Goal: Task Accomplishment & Management: Manage account settings

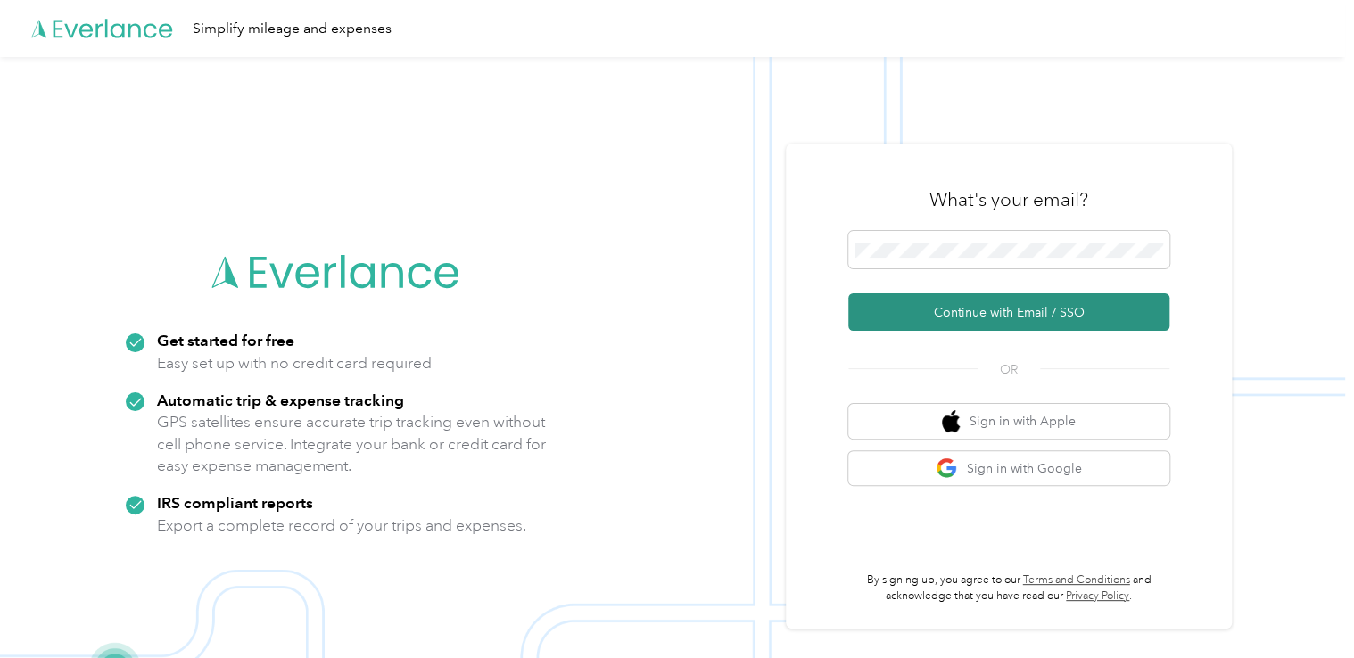
click at [998, 314] on button "Continue with Email / SSO" at bounding box center [1009, 312] width 321 height 37
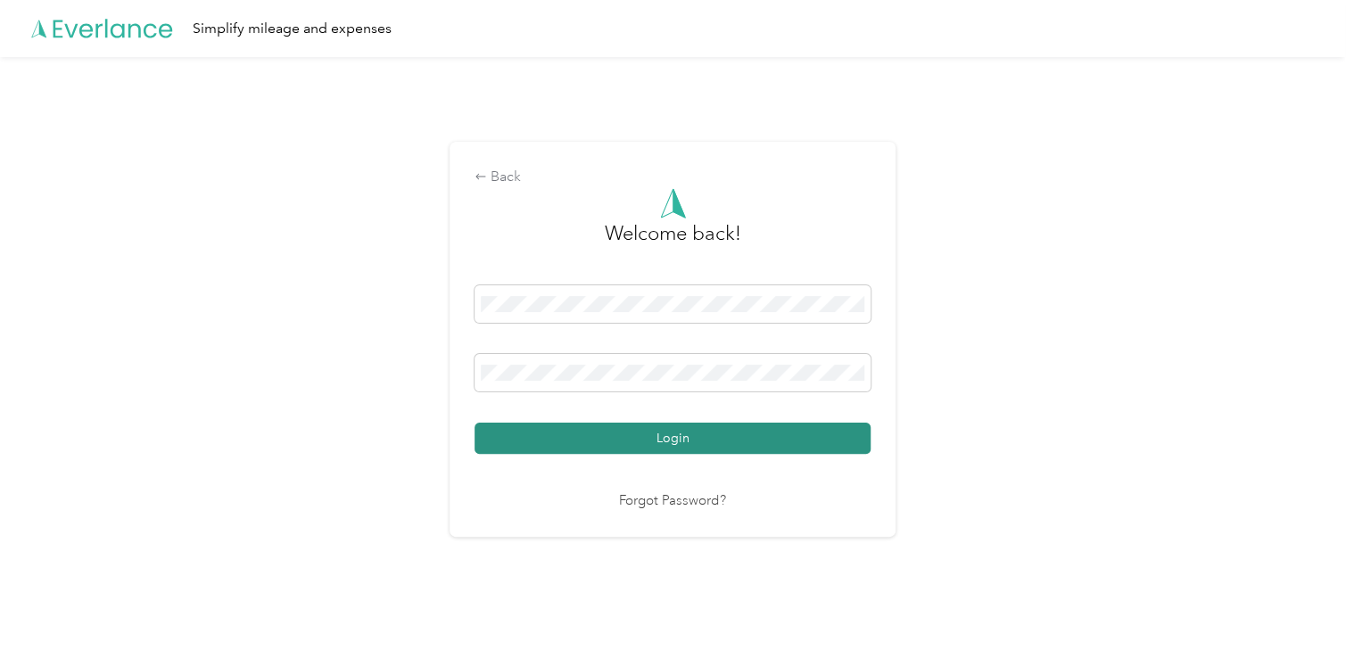
click at [677, 439] on button "Login" at bounding box center [673, 438] width 396 height 31
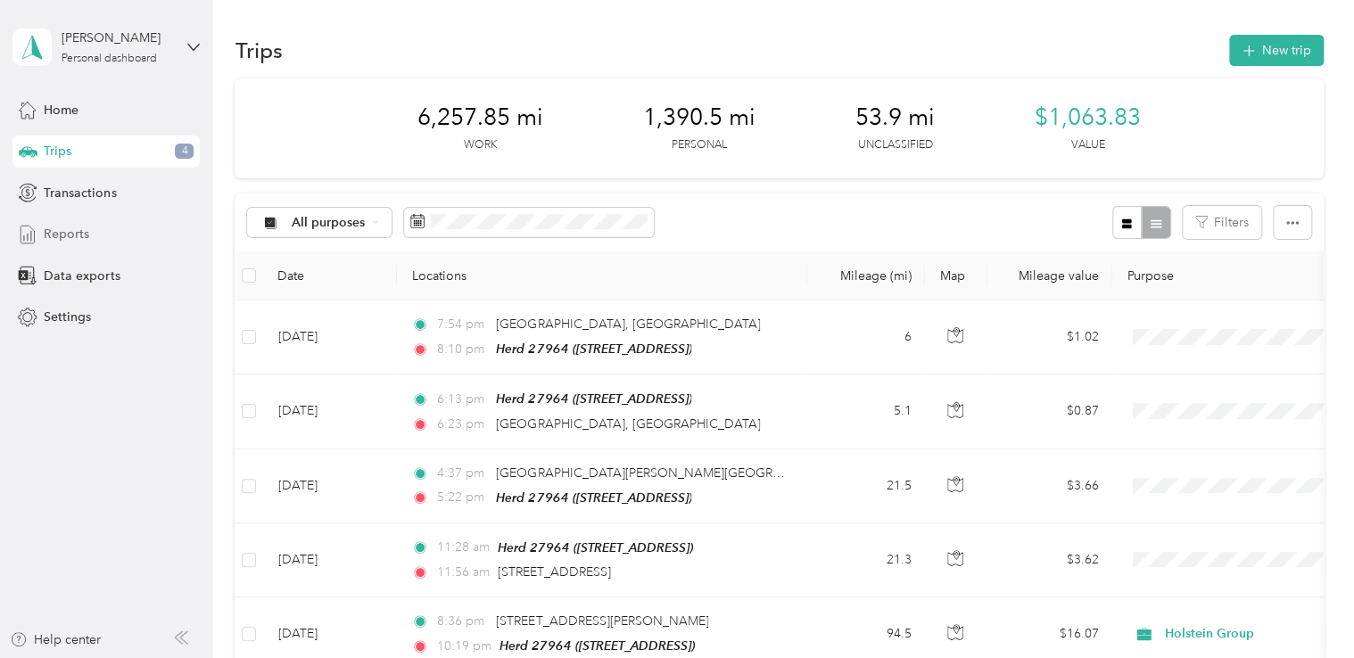
click at [71, 234] on span "Reports" at bounding box center [67, 234] width 46 height 19
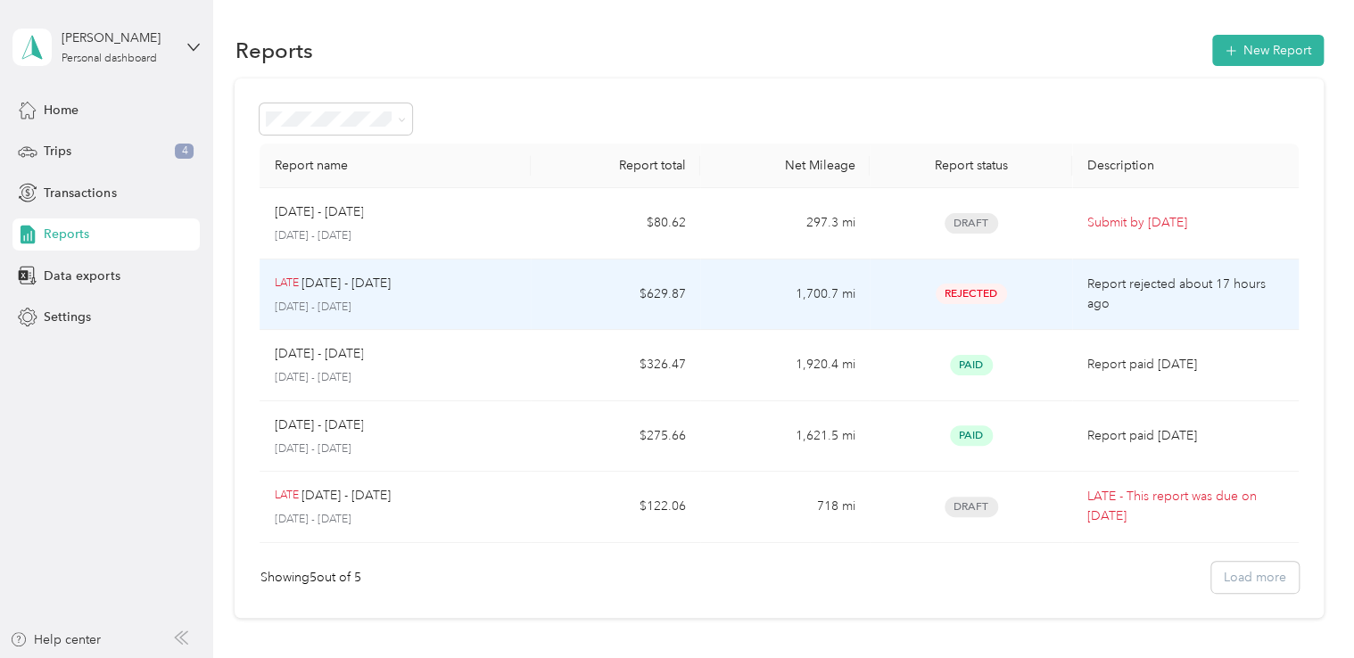
click at [339, 291] on p "[DATE] - [DATE]" at bounding box center [346, 284] width 89 height 20
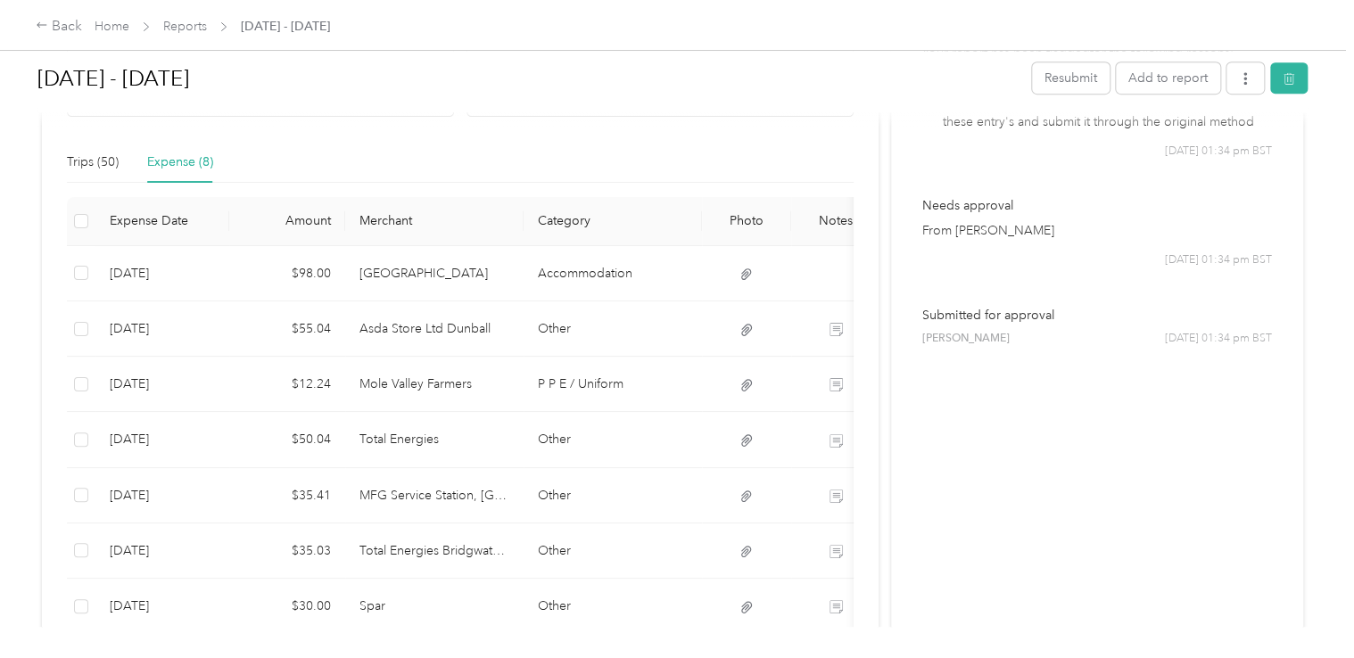
scroll to position [410, 0]
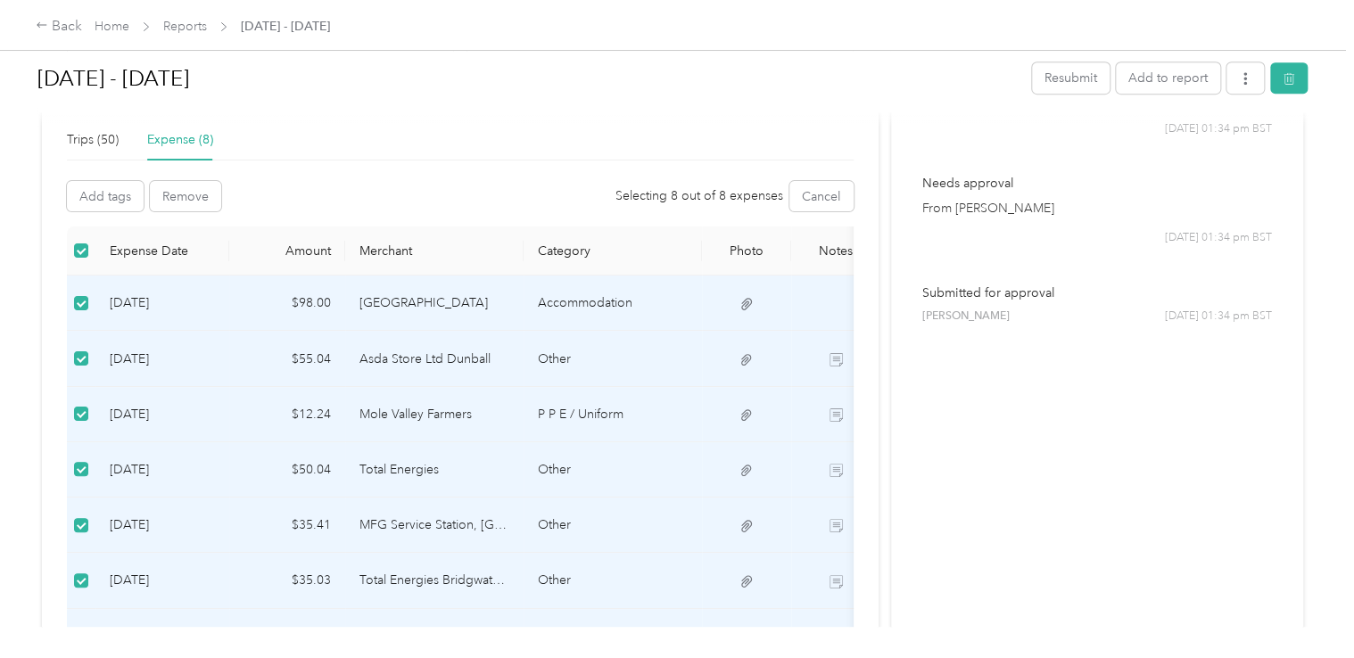
click at [628, 459] on td "Other" at bounding box center [613, 470] width 178 height 55
click at [186, 195] on button "Remove" at bounding box center [185, 196] width 71 height 30
click at [409, 224] on button "Yes" at bounding box center [410, 226] width 35 height 29
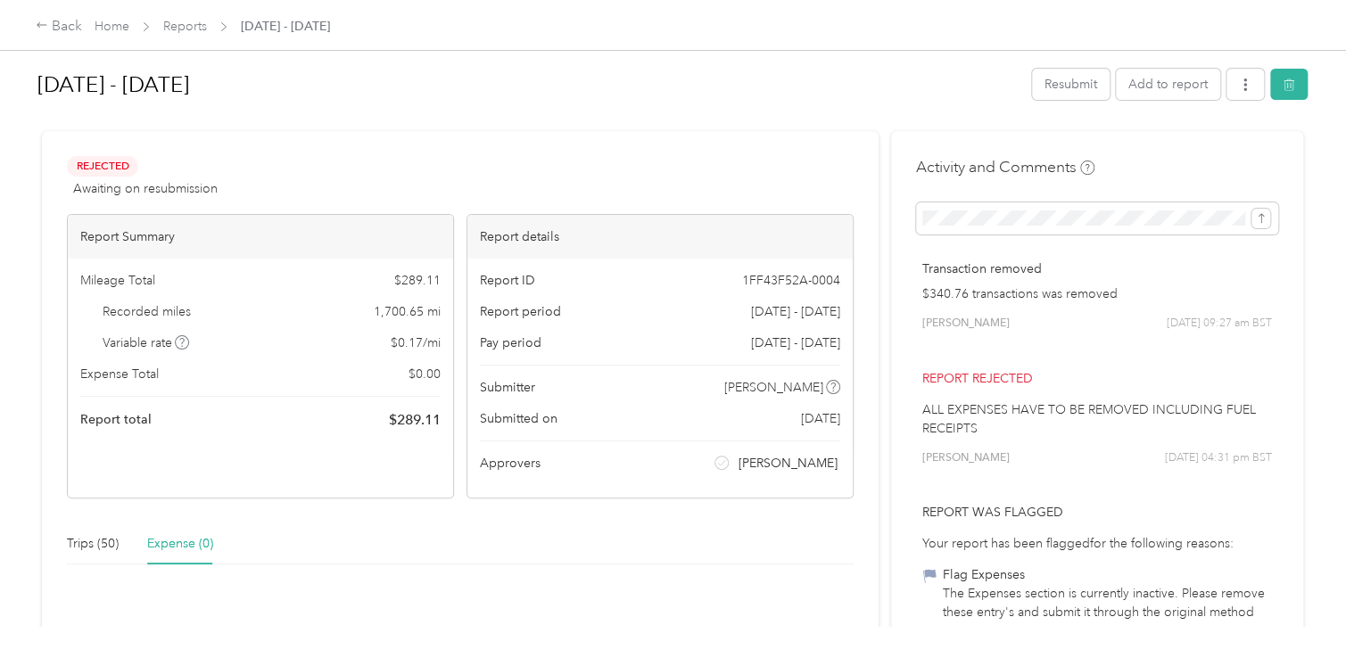
scroll to position [0, 0]
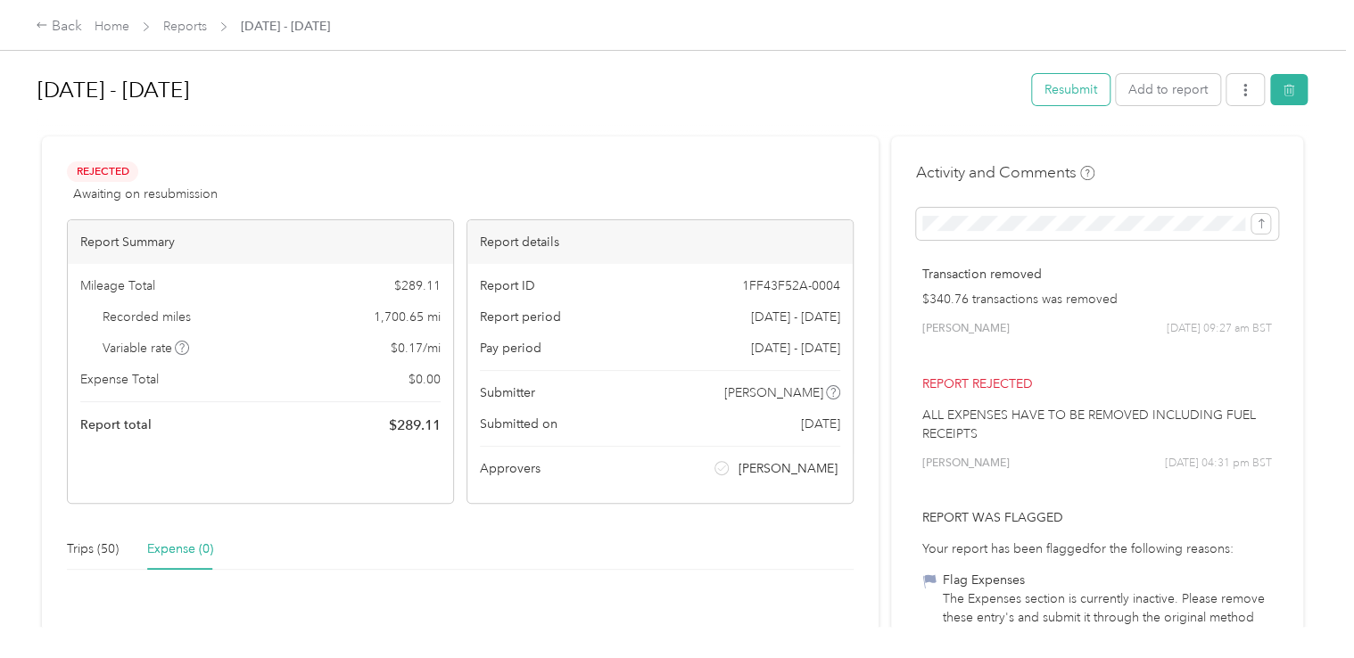
click at [1071, 94] on button "Resubmit" at bounding box center [1071, 89] width 78 height 31
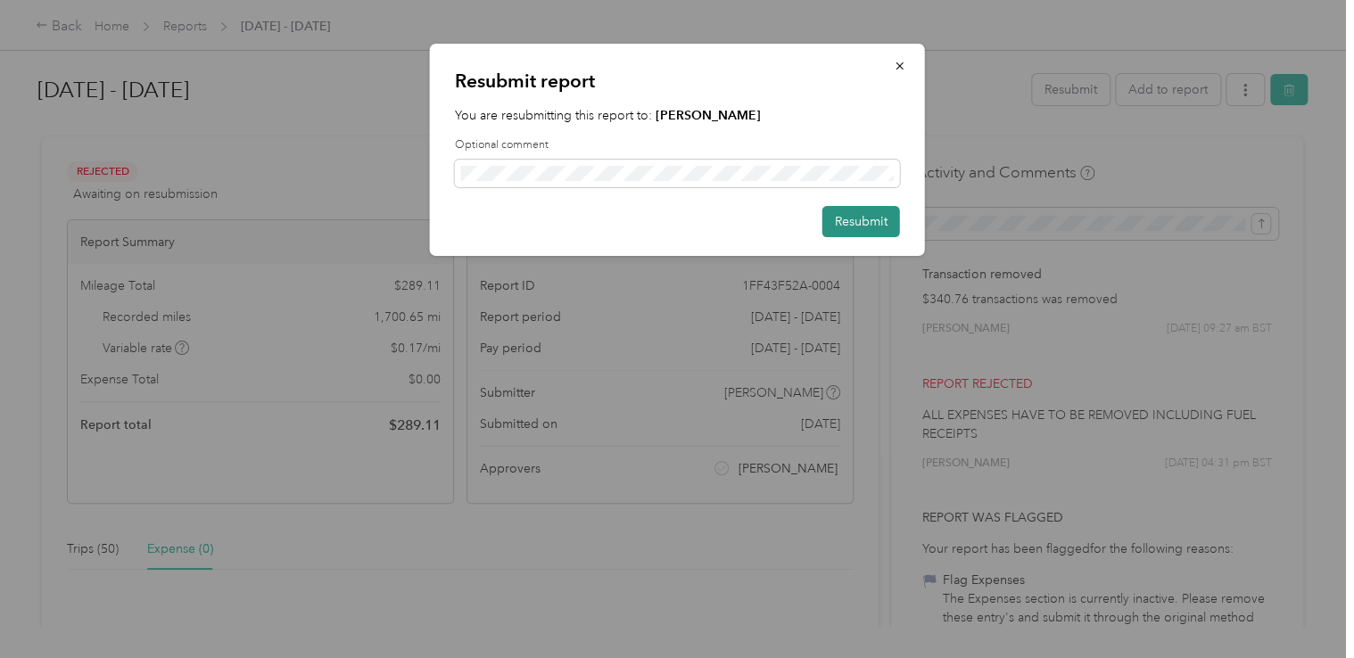
click at [865, 223] on button "Resubmit" at bounding box center [862, 221] width 78 height 31
